Goal: Register for event/course

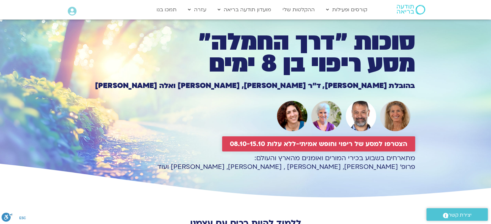
click at [311, 143] on span "הצטרפו למסע של ריפוי וחופש אמיתי-ללא עלות 08.10-15.10" at bounding box center [319, 143] width 178 height 7
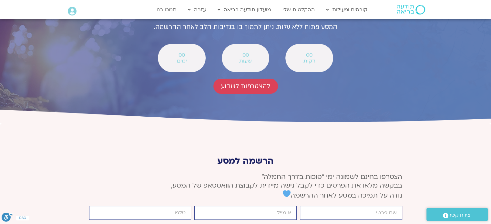
scroll to position [2377, 0]
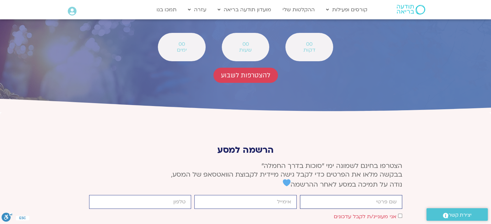
click at [337, 195] on input "firstname" at bounding box center [351, 202] width 102 height 14
type input "[PERSON_NAME]"
click at [251, 195] on input "email" at bounding box center [245, 202] width 102 height 14
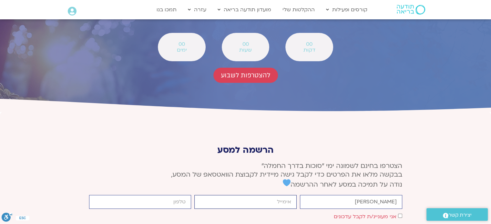
click at [251, 195] on input "email" at bounding box center [245, 202] width 102 height 14
type input "[EMAIL_ADDRESS][DOMAIN_NAME]"
click at [174, 195] on input "cellphone" at bounding box center [140, 202] width 102 height 14
type input "0528668387"
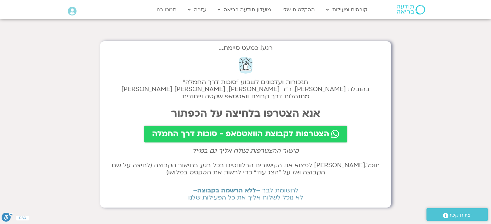
click at [56, 63] on section "רגע! כמעט סיימת... תזכורות ועדכונים לשבוע "סוכות דרך החמלה" בהובלת טארה בראך, ד…" at bounding box center [245, 193] width 491 height 359
click at [219, 135] on span "הצטרפות לקבוצת הוואטסאפ - סוכות דרך החמלה" at bounding box center [240, 134] width 177 height 9
